Goal: Task Accomplishment & Management: Use online tool/utility

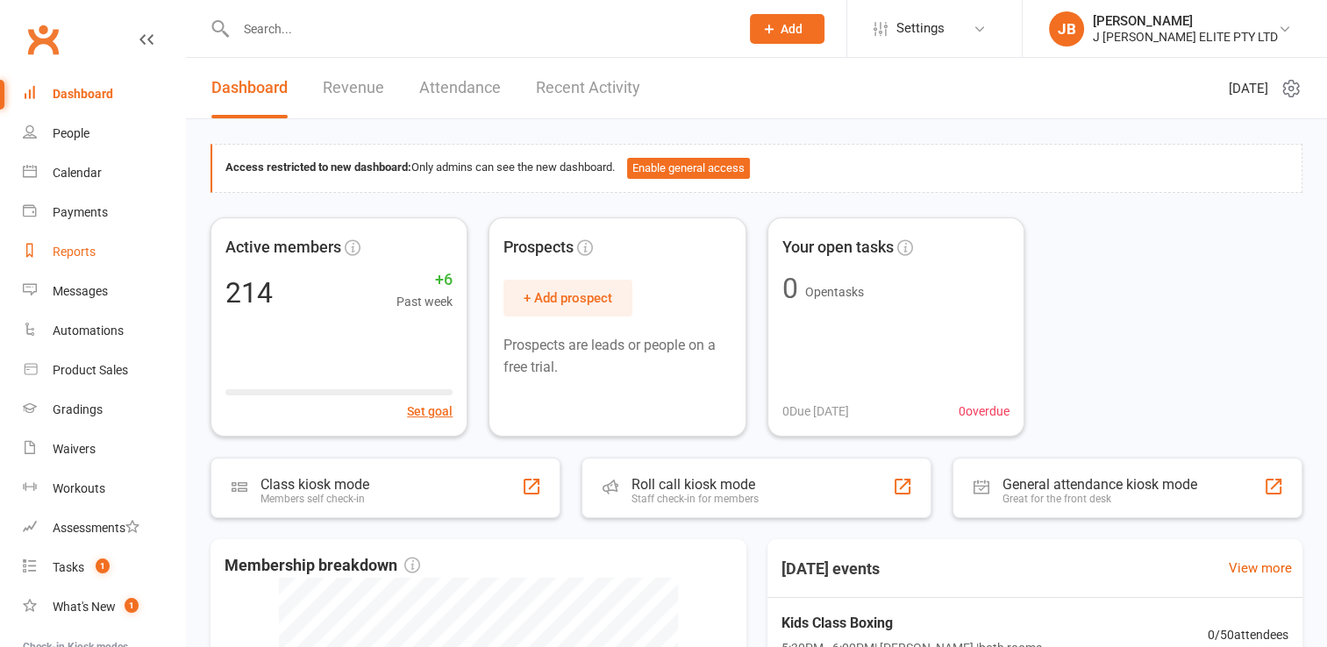
click at [80, 252] on div "Reports" at bounding box center [74, 252] width 43 height 14
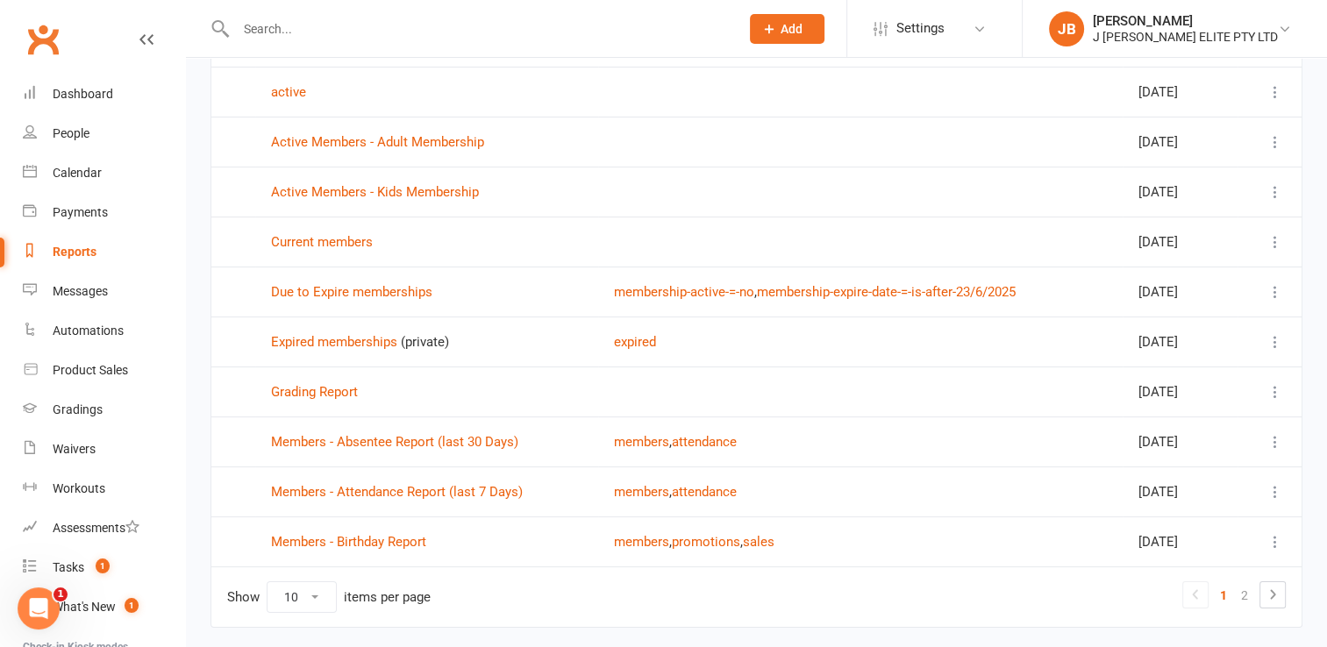
scroll to position [172, 0]
click at [312, 342] on link "Expired memberships" at bounding box center [334, 342] width 126 height 16
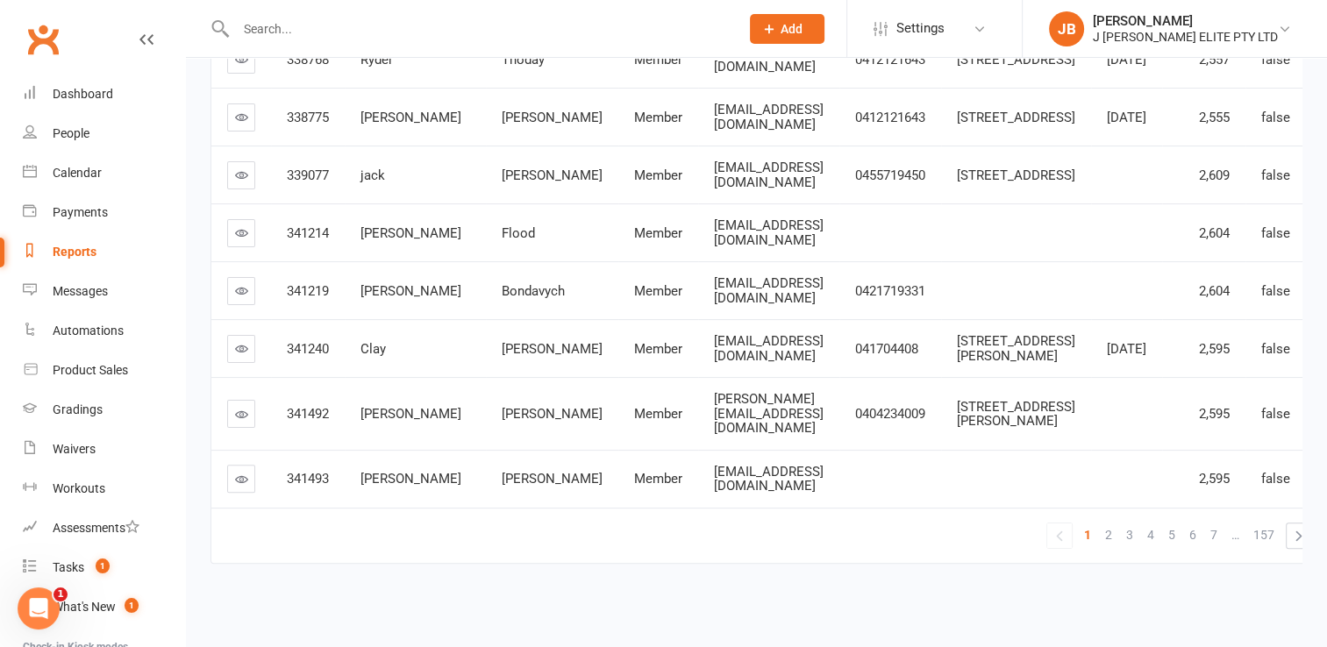
scroll to position [481, 0]
click at [1105, 535] on span "2" at bounding box center [1108, 535] width 7 height 25
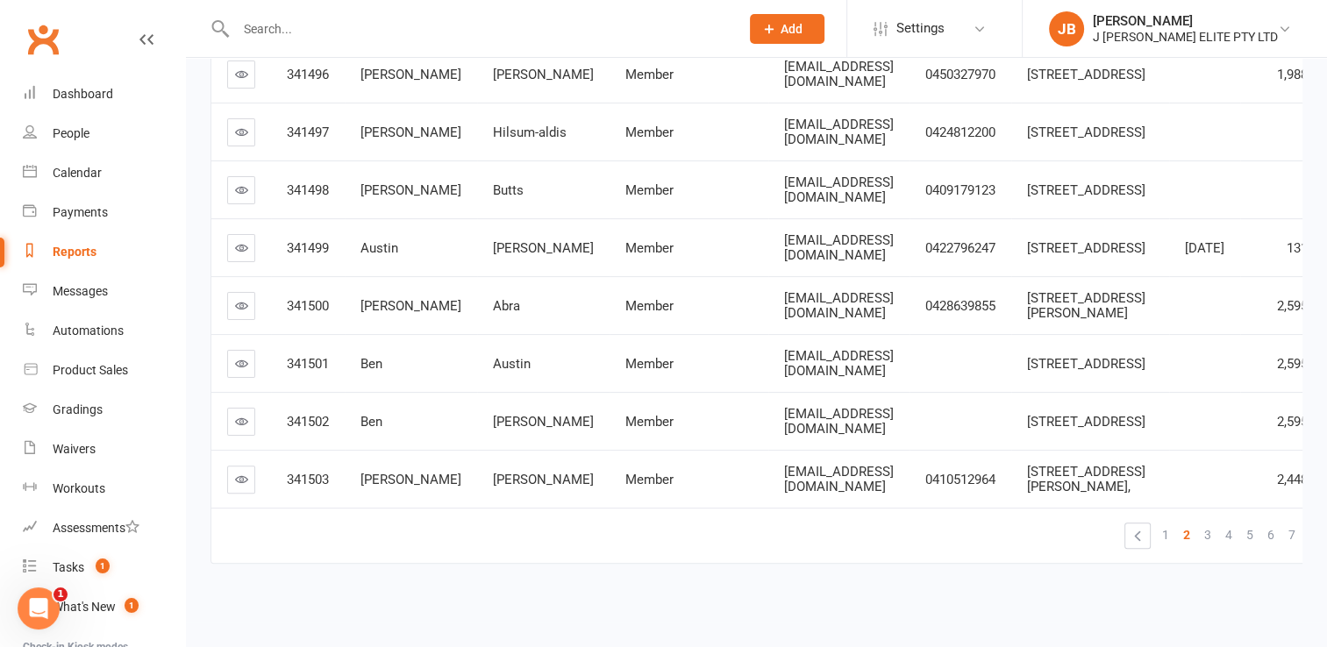
scroll to position [845, 0]
click at [1197, 523] on link "3" at bounding box center [1207, 535] width 21 height 25
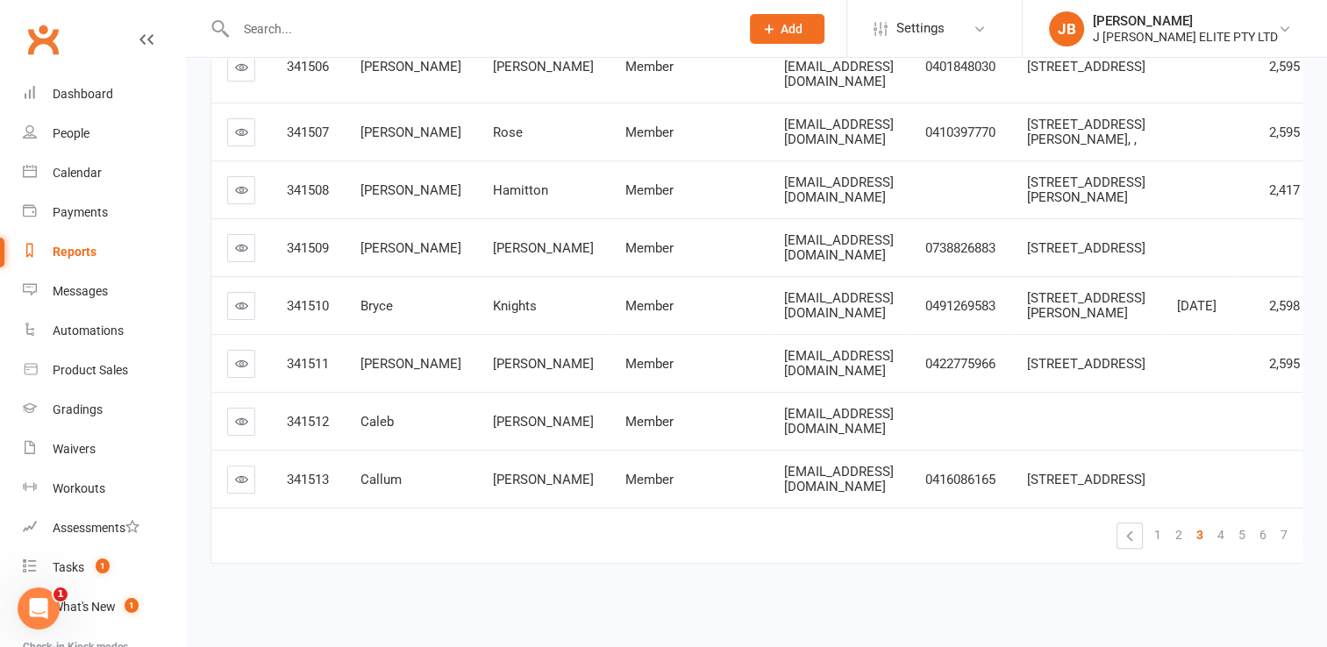
scroll to position [714, 0]
click at [777, 22] on icon at bounding box center [769, 29] width 16 height 16
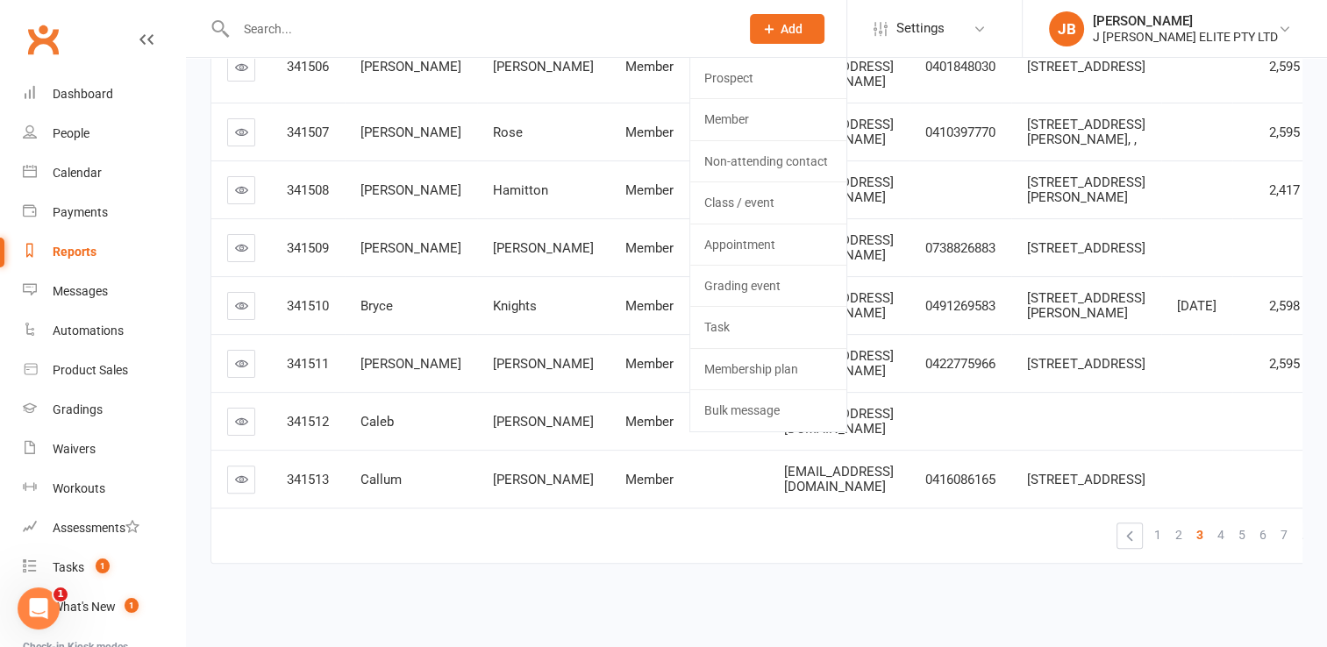
click at [635, 30] on input "text" at bounding box center [479, 29] width 496 height 25
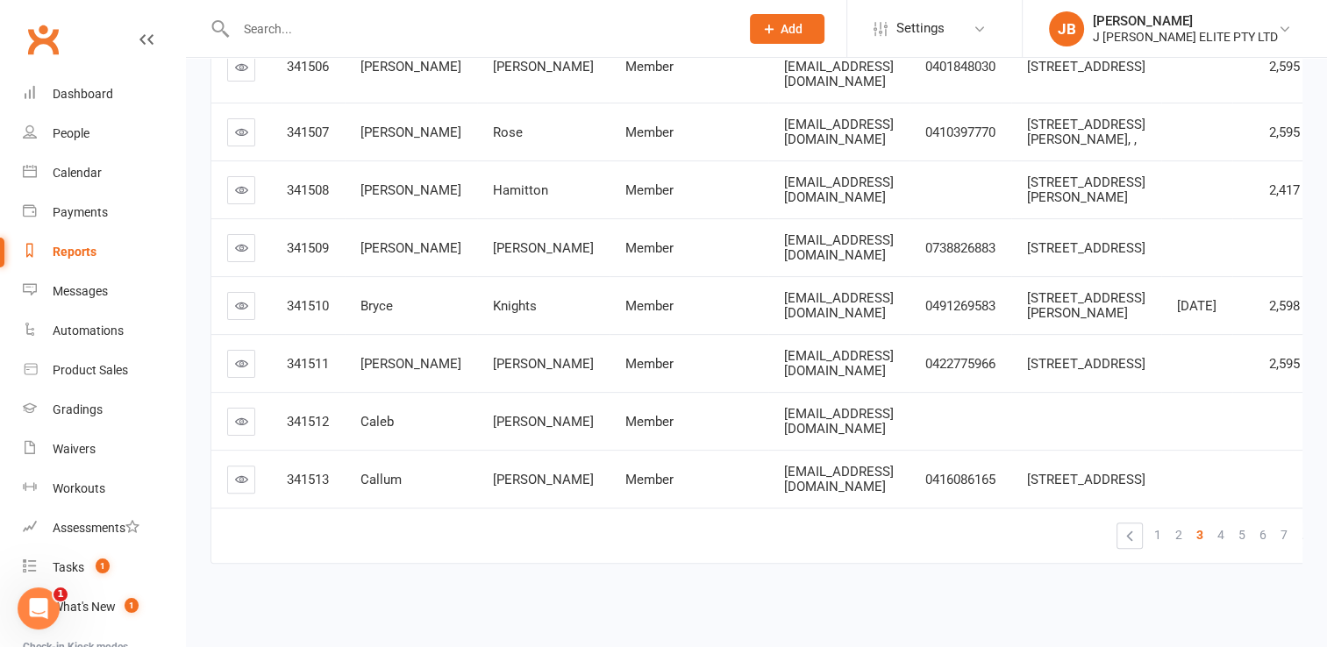
click at [65, 247] on div "Reports" at bounding box center [75, 252] width 44 height 14
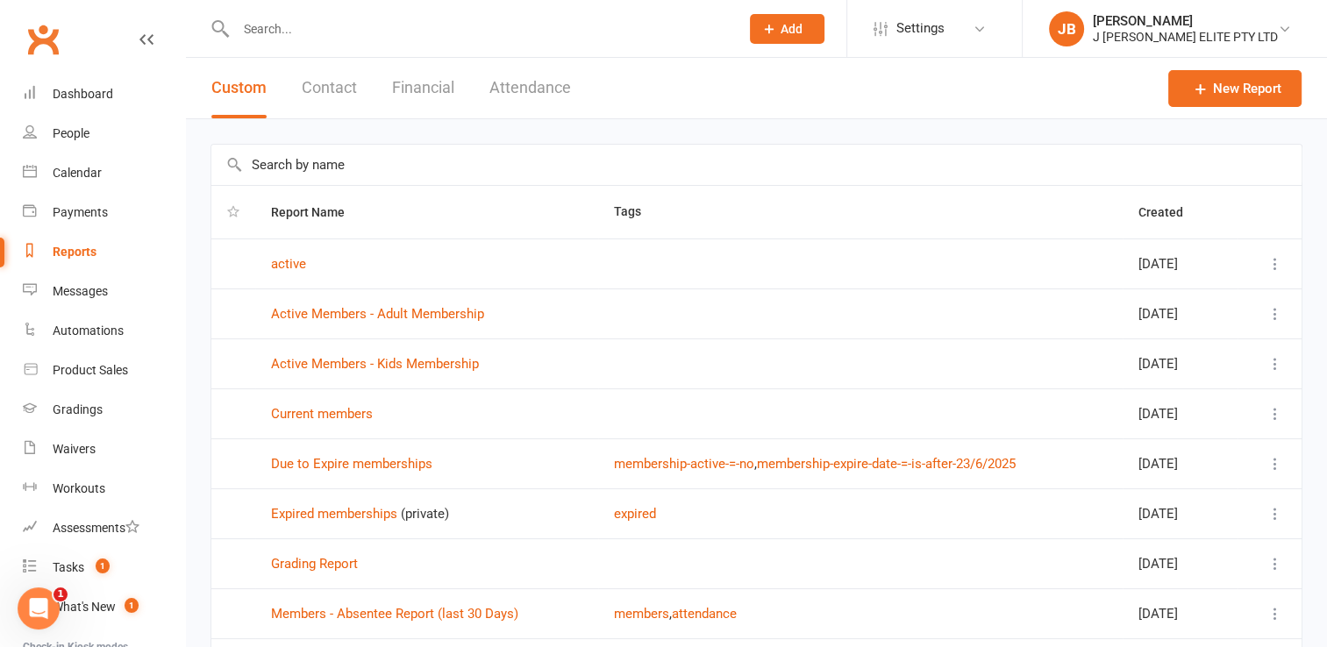
click at [1273, 513] on icon at bounding box center [1275, 514] width 18 height 18
click at [1142, 549] on link "View" at bounding box center [1185, 546] width 174 height 35
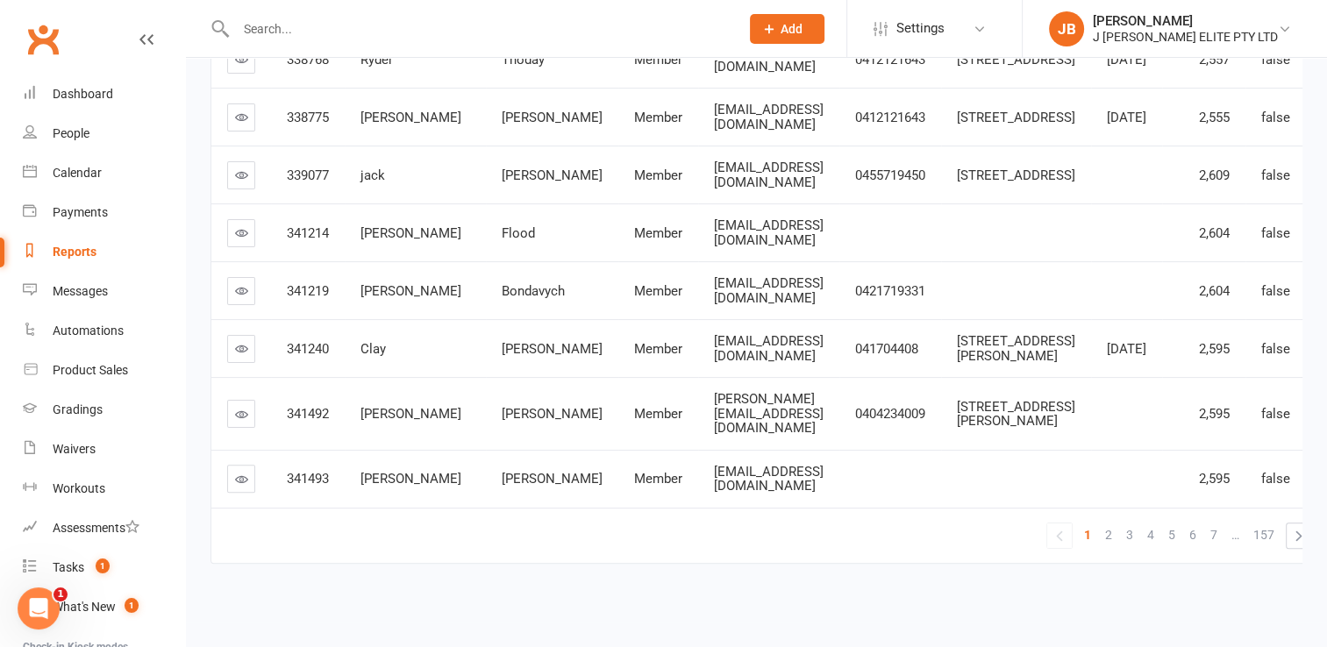
scroll to position [431, 0]
click at [1140, 547] on link "4" at bounding box center [1150, 535] width 21 height 25
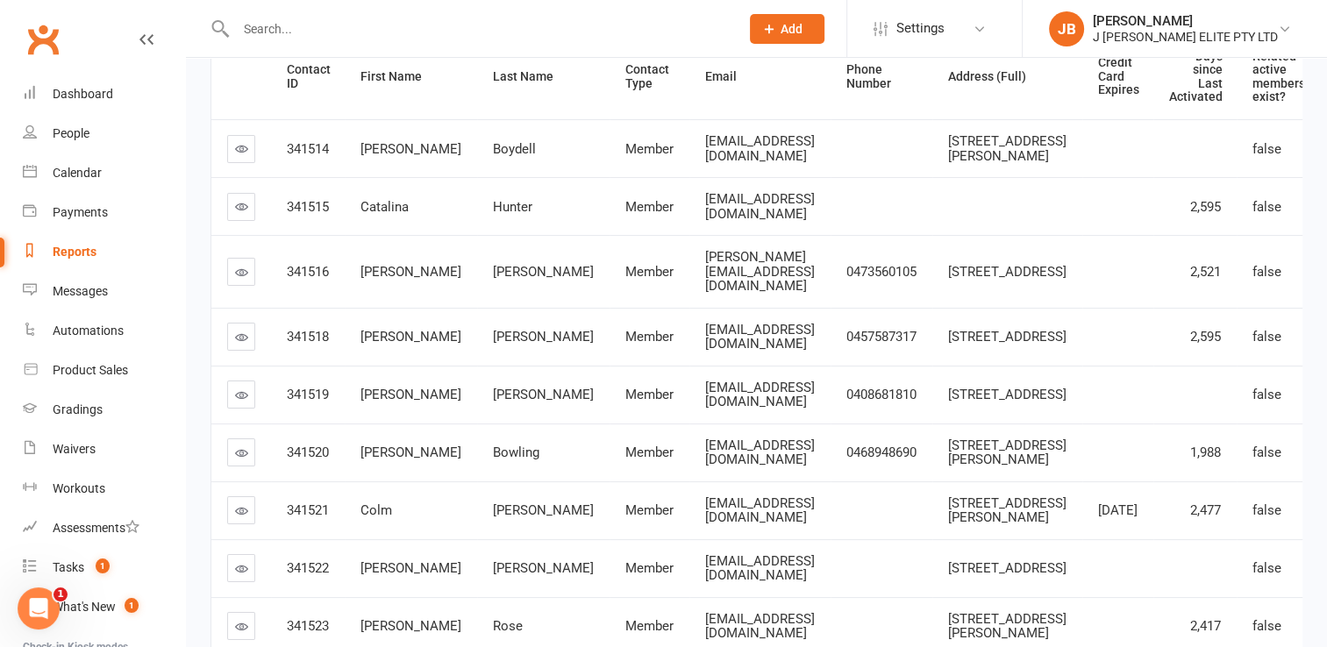
scroll to position [729, 0]
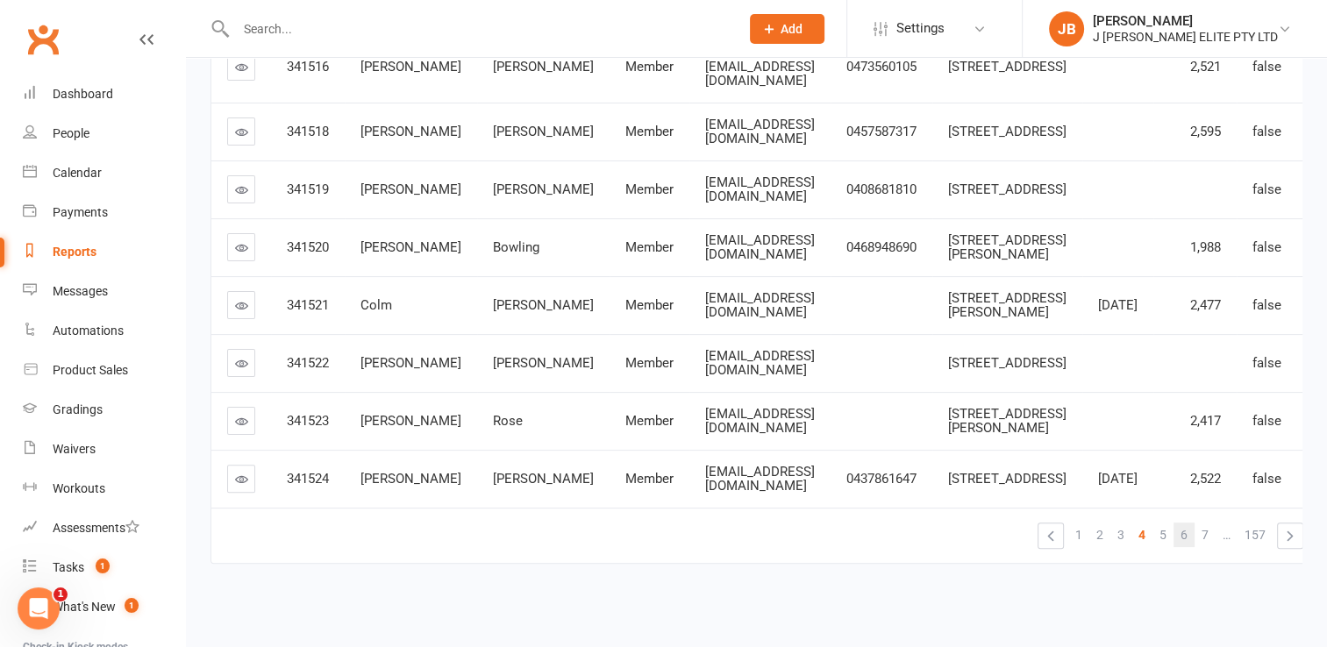
click at [1173, 532] on link "6" at bounding box center [1183, 535] width 21 height 25
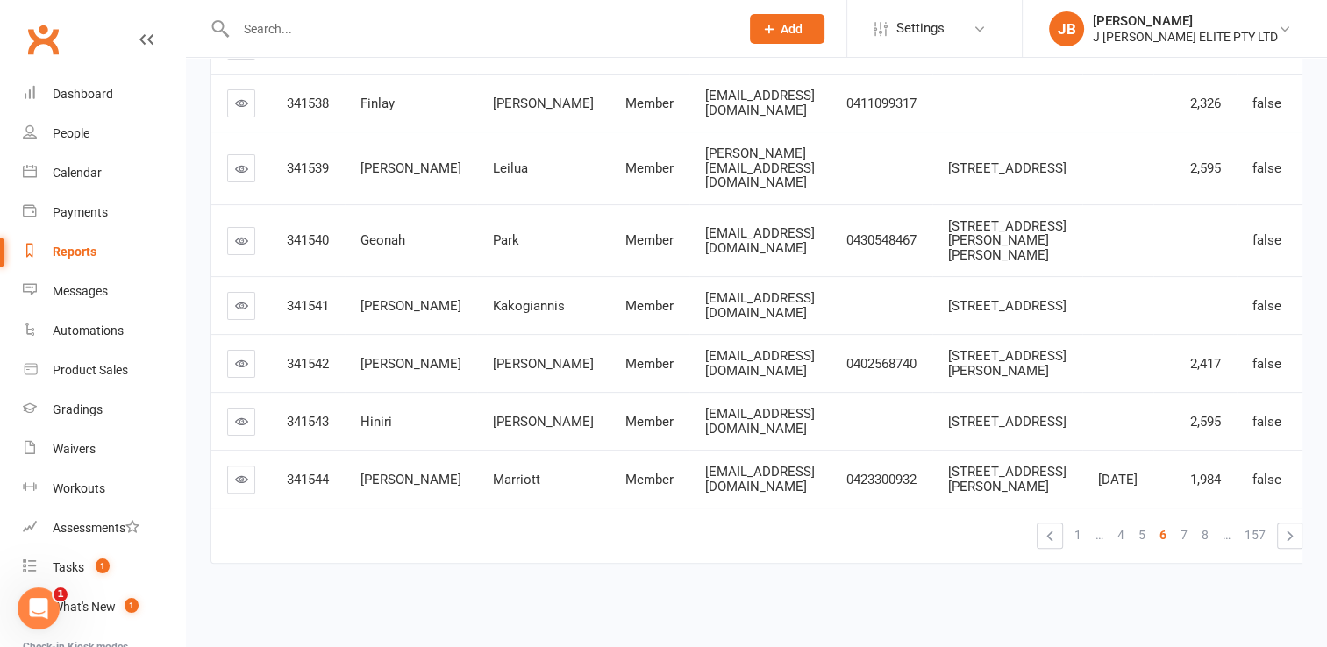
scroll to position [685, 0]
click at [1037, 537] on link "«" at bounding box center [1049, 535] width 25 height 25
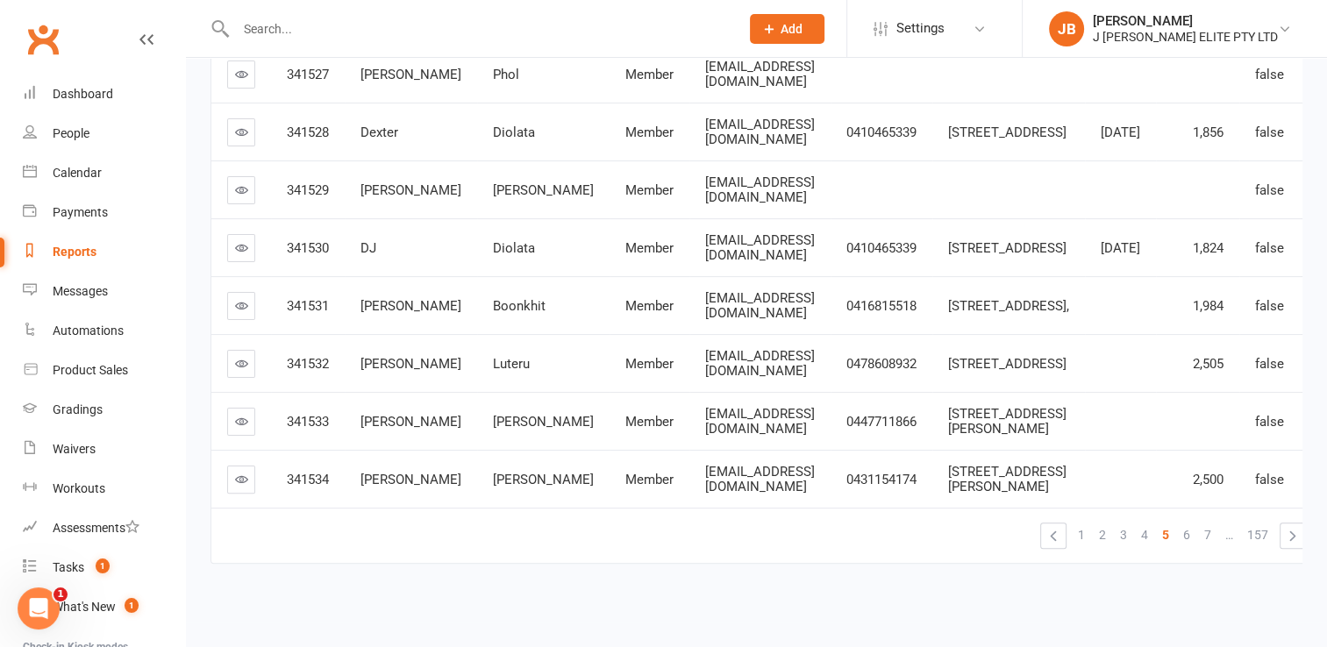
scroll to position [438, 0]
click at [1041, 537] on link "«" at bounding box center [1053, 535] width 25 height 25
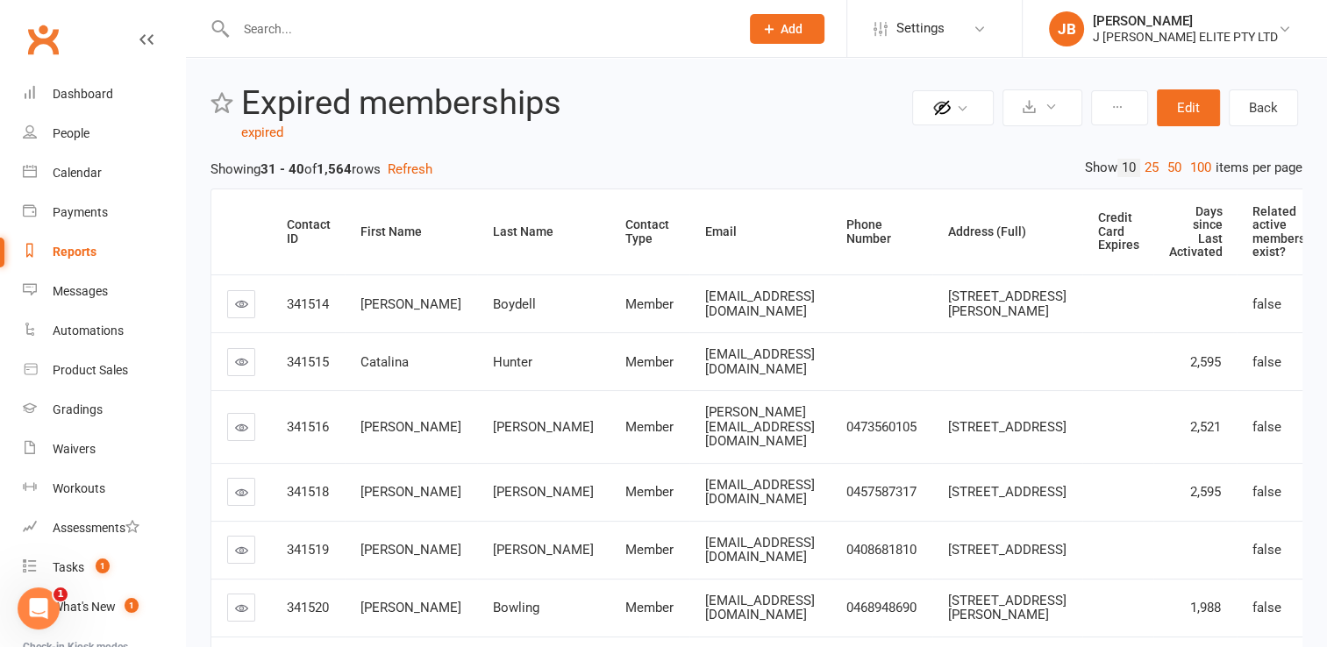
scroll to position [0, 0]
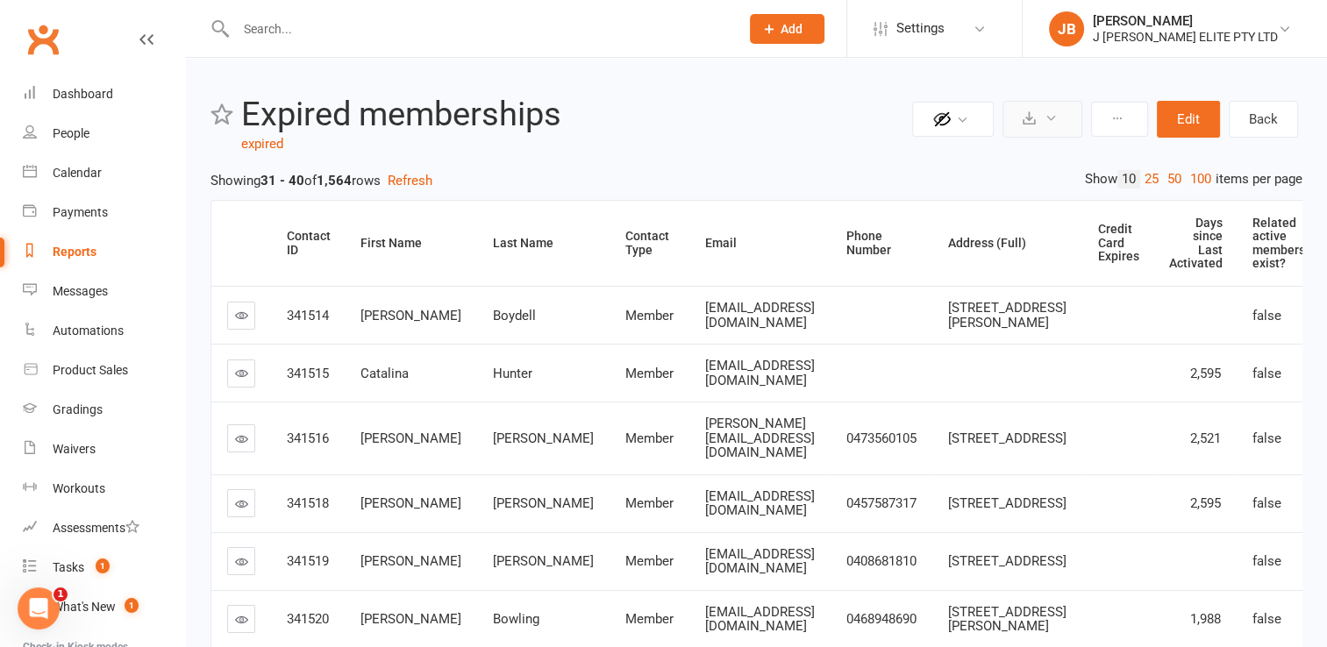
click at [1049, 118] on icon at bounding box center [1050, 117] width 13 height 13
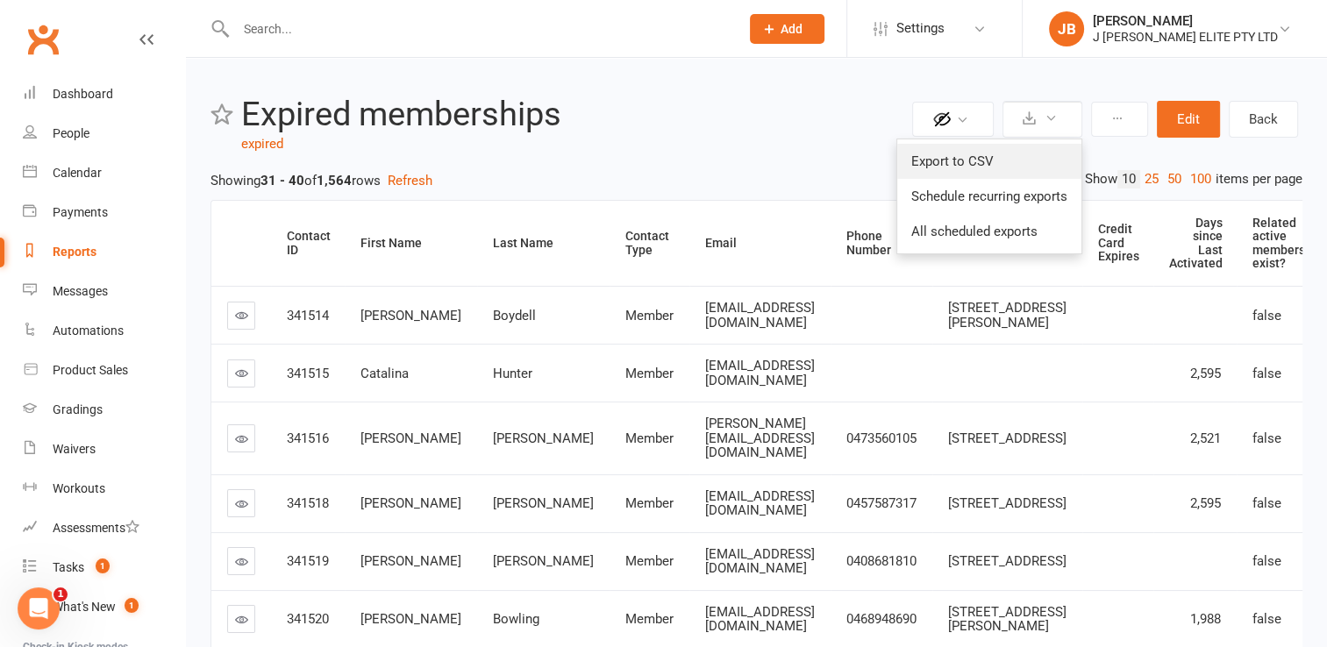
click at [973, 155] on link "Export to CSV" at bounding box center [989, 161] width 184 height 35
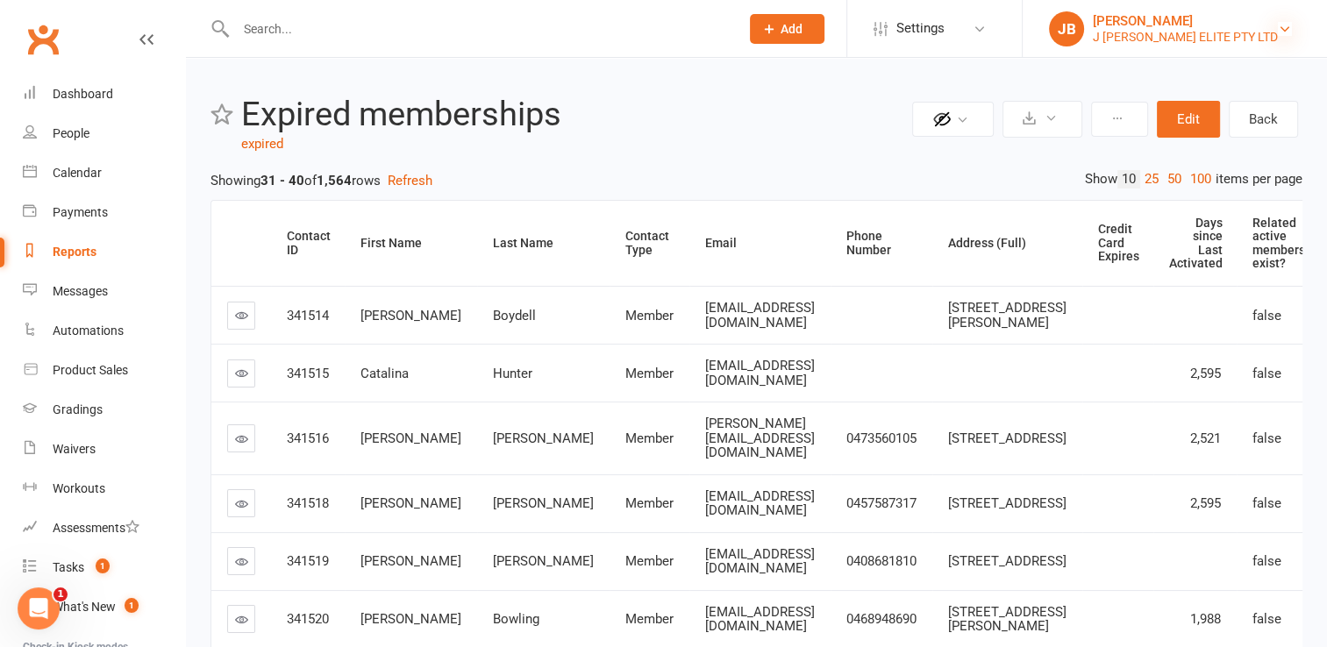
click at [1287, 33] on icon at bounding box center [1284, 29] width 14 height 14
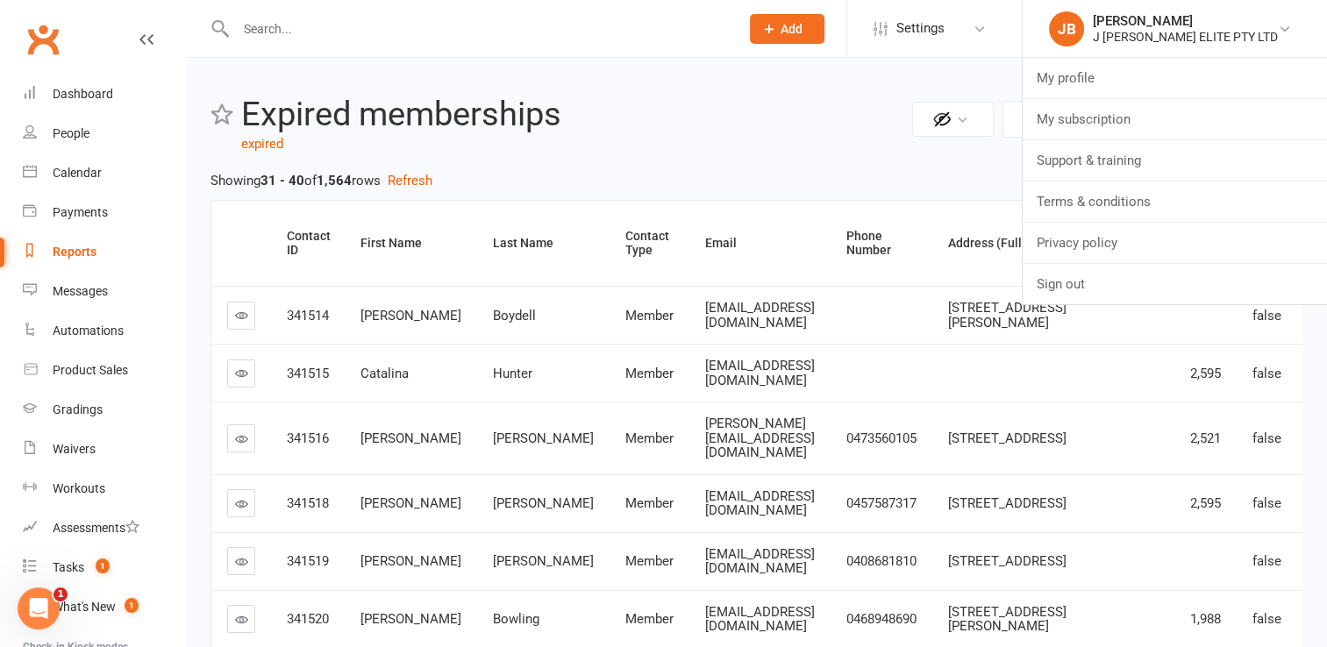
click at [670, 138] on header "Private Report Only visible by me Public Report Visible to everyone Export to C…" at bounding box center [756, 125] width 1092 height 58
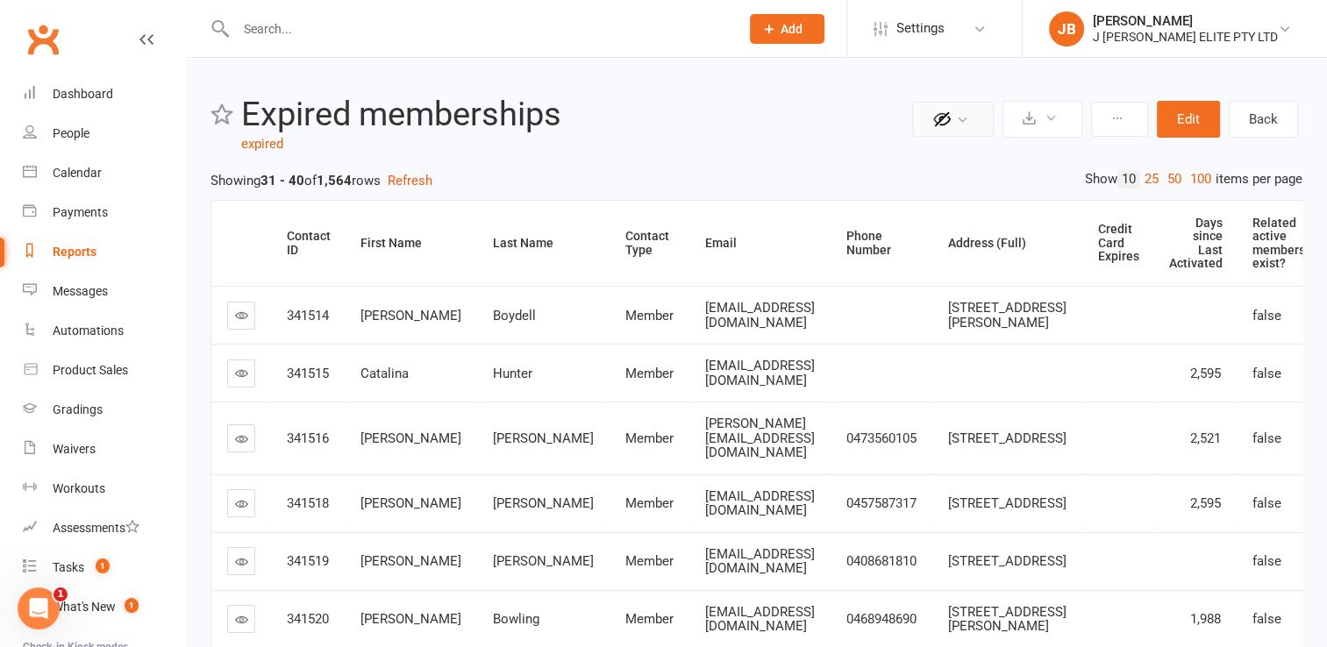
click at [943, 123] on icon at bounding box center [941, 119] width 19 height 19
click at [1045, 112] on button at bounding box center [1042, 119] width 80 height 37
click at [67, 247] on div "Reports" at bounding box center [75, 252] width 44 height 14
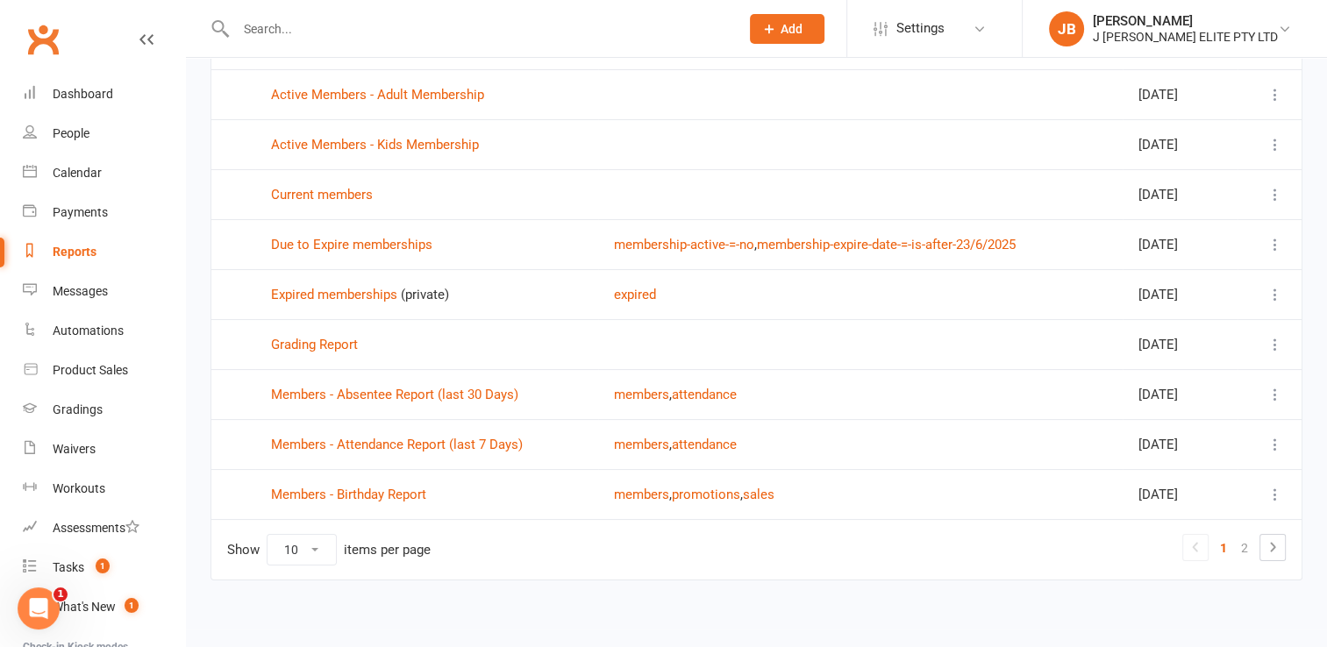
scroll to position [224, 0]
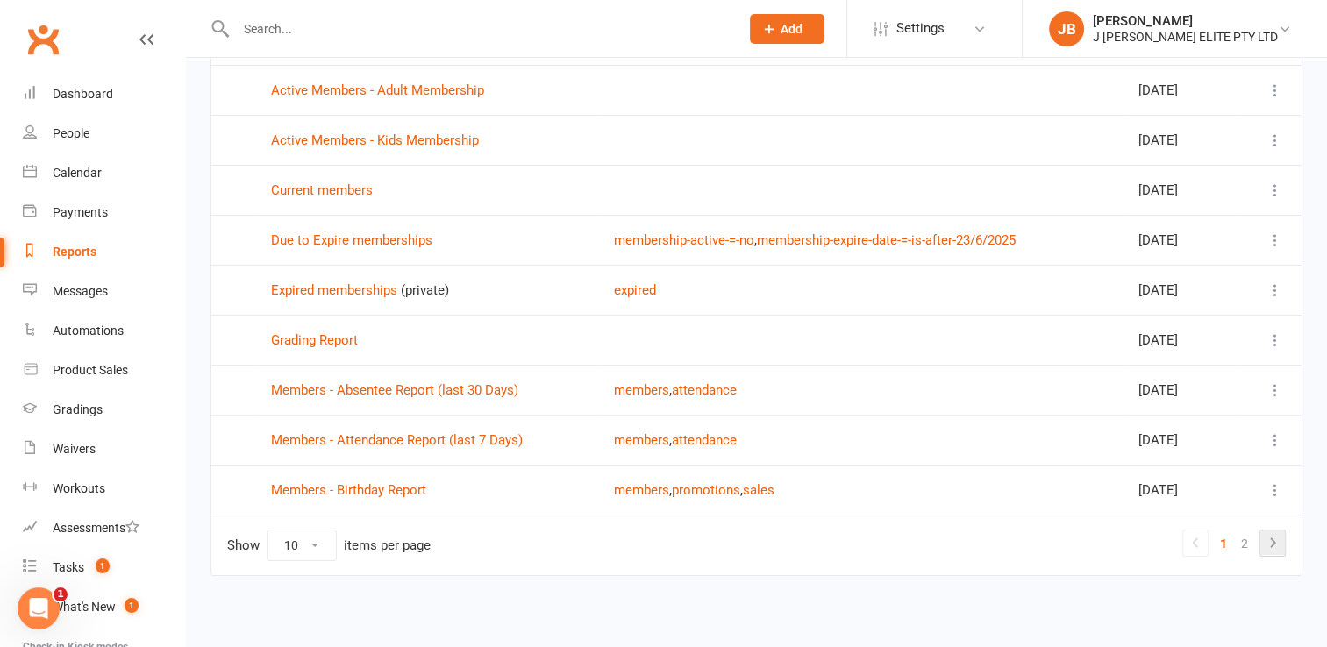
click at [1274, 538] on icon at bounding box center [1272, 542] width 21 height 21
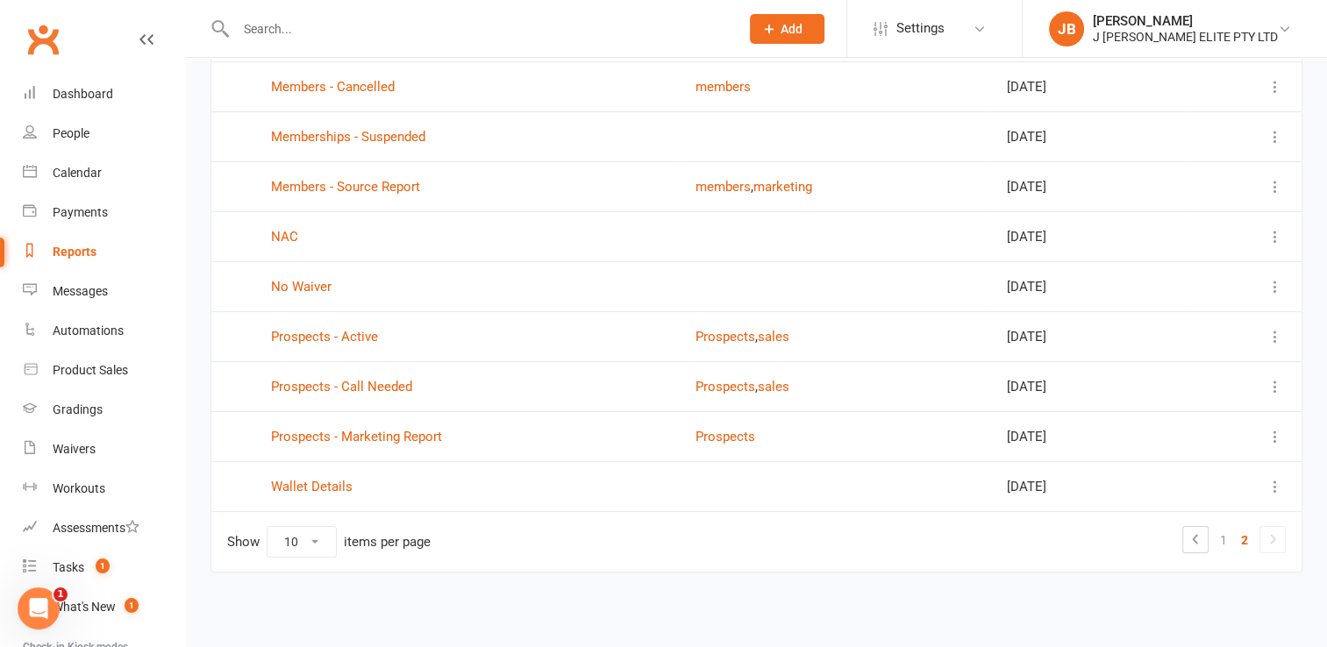
scroll to position [174, 0]
